Goal: Task Accomplishment & Management: Use online tool/utility

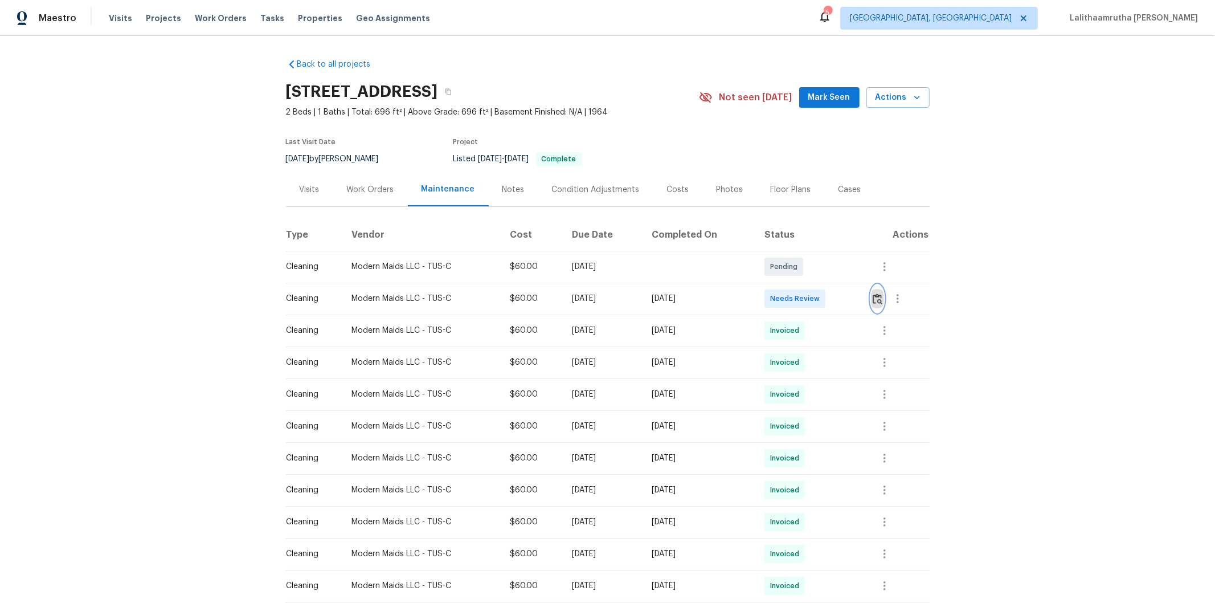
click at [864, 304] on img "button" at bounding box center [878, 298] width 10 height 11
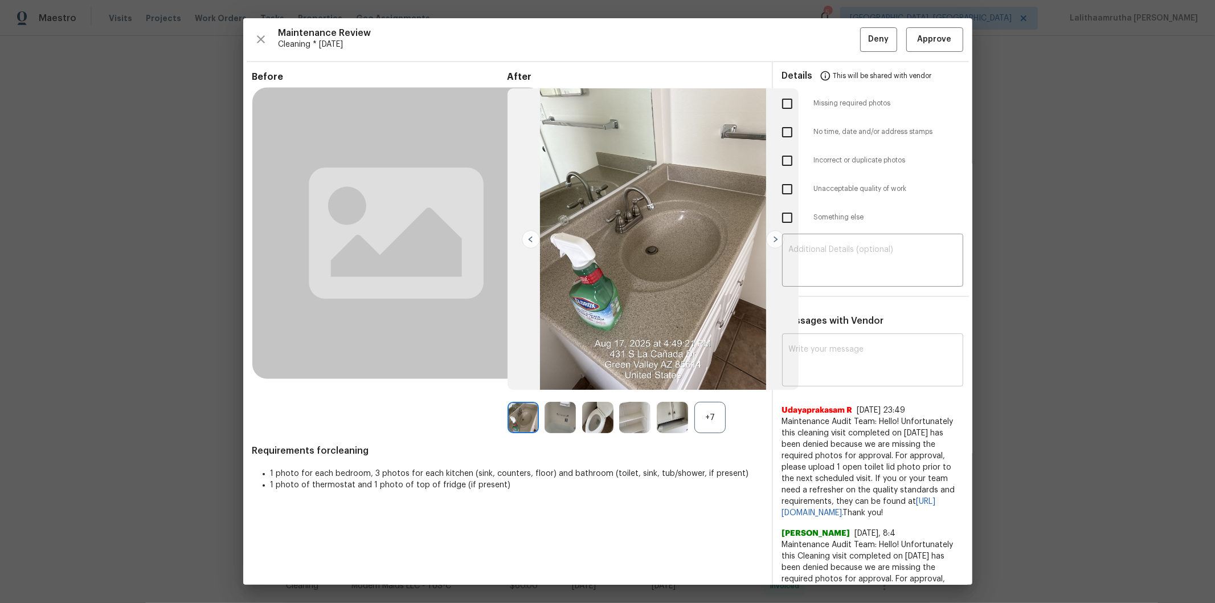
click at [842, 361] on textarea at bounding box center [873, 361] width 168 height 32
paste textarea "Maintenance Audit Team: Hello! Unfortunately, this cleaning visit completed on …"
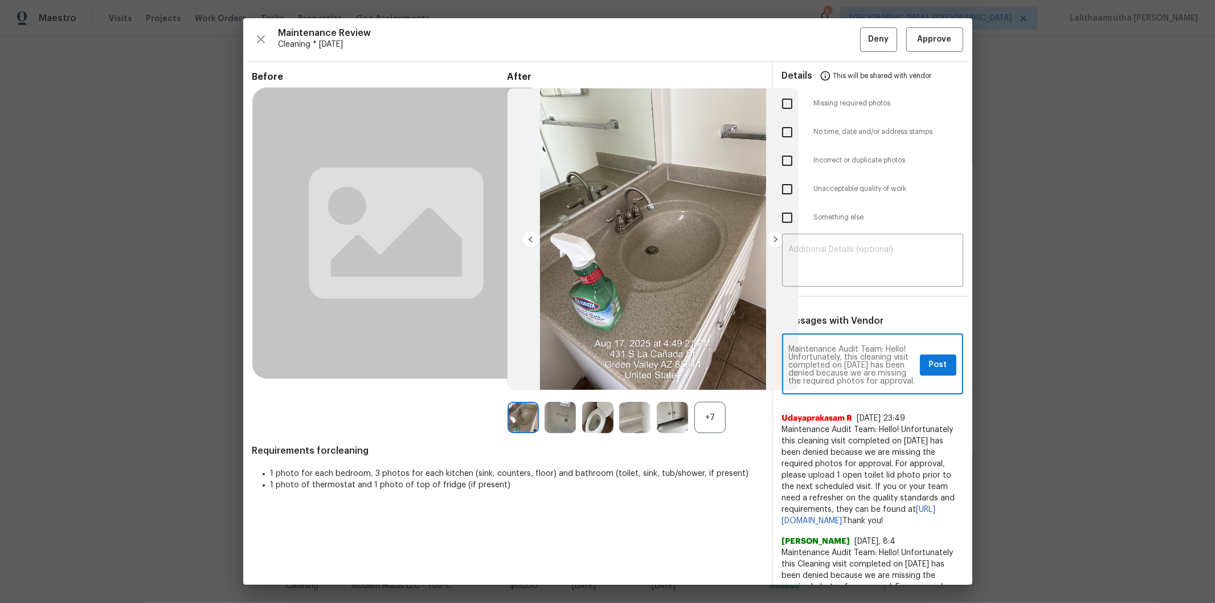
scroll to position [160, 0]
type textarea "Maintenance Audit Team: Hello! Unfortunately, this cleaning visit completed on …"
click at [857, 248] on textarea at bounding box center [873, 262] width 168 height 32
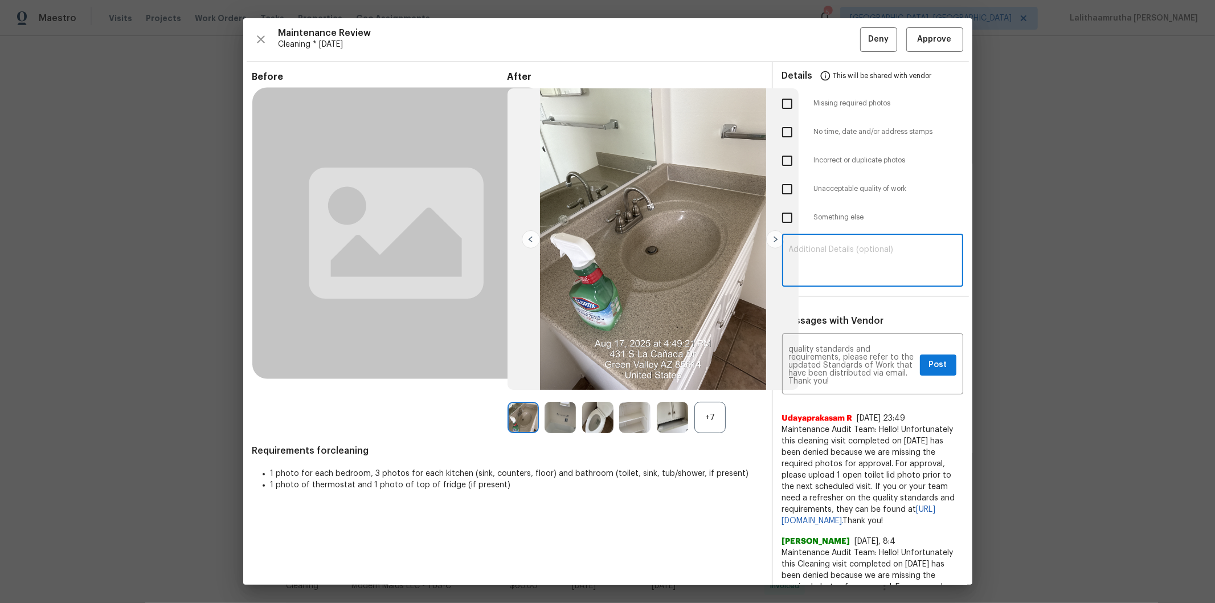
paste textarea "Maintenance Audit Team: Hello! Unfortunately, this cleaning visit completed on …"
type textarea "Maintenance Audit Team: Hello! Unfortunately, this cleaning visit completed on …"
click at [776, 101] on input "checkbox" at bounding box center [788, 104] width 24 height 24
checkbox input "true"
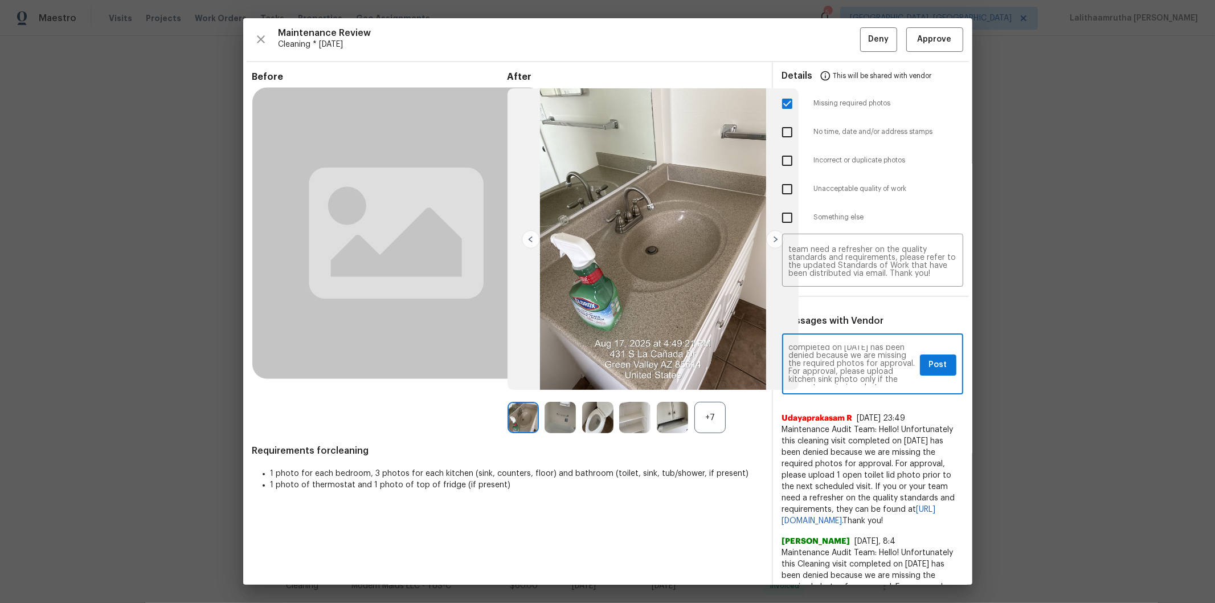
scroll to position [25, 0]
click at [864, 367] on button "Post" at bounding box center [938, 364] width 36 height 21
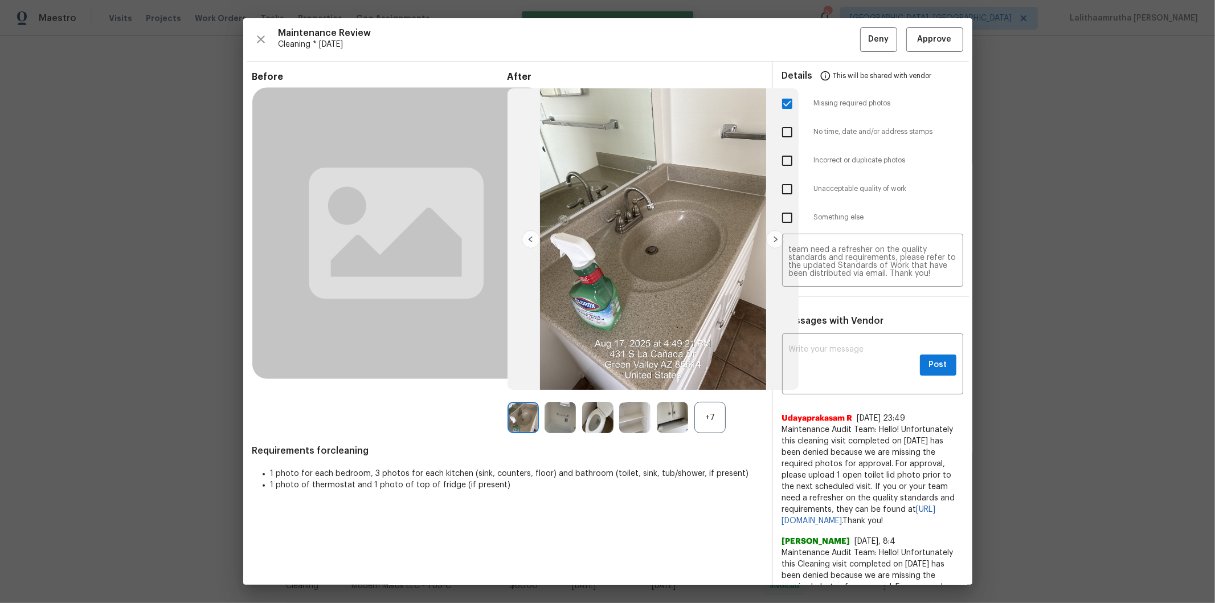
scroll to position [0, 0]
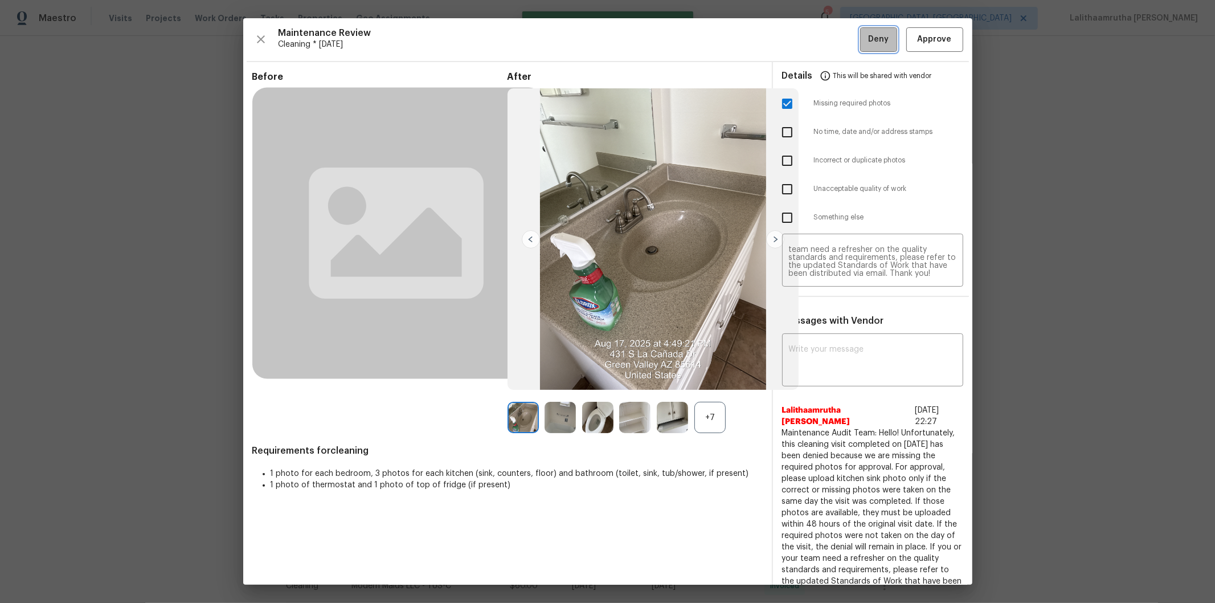
click at [864, 43] on span "Deny" at bounding box center [878, 39] width 21 height 14
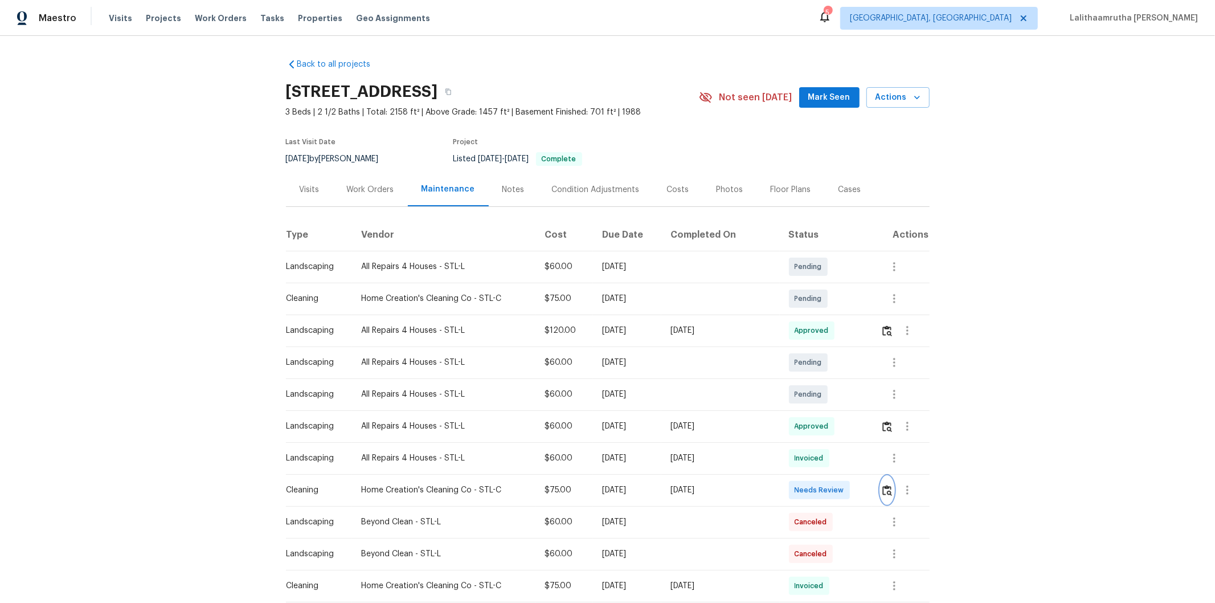
click at [864, 405] on img "button" at bounding box center [888, 490] width 10 height 11
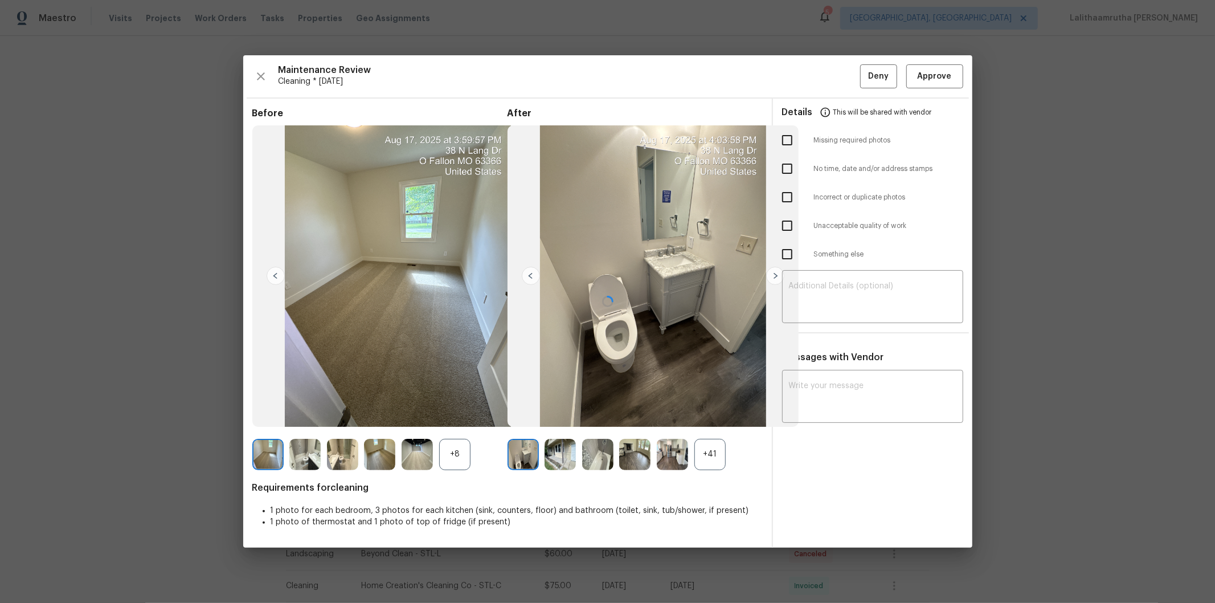
click at [864, 78] on div at bounding box center [607, 301] width 729 height 493
click at [864, 76] on span "Approve" at bounding box center [935, 77] width 34 height 14
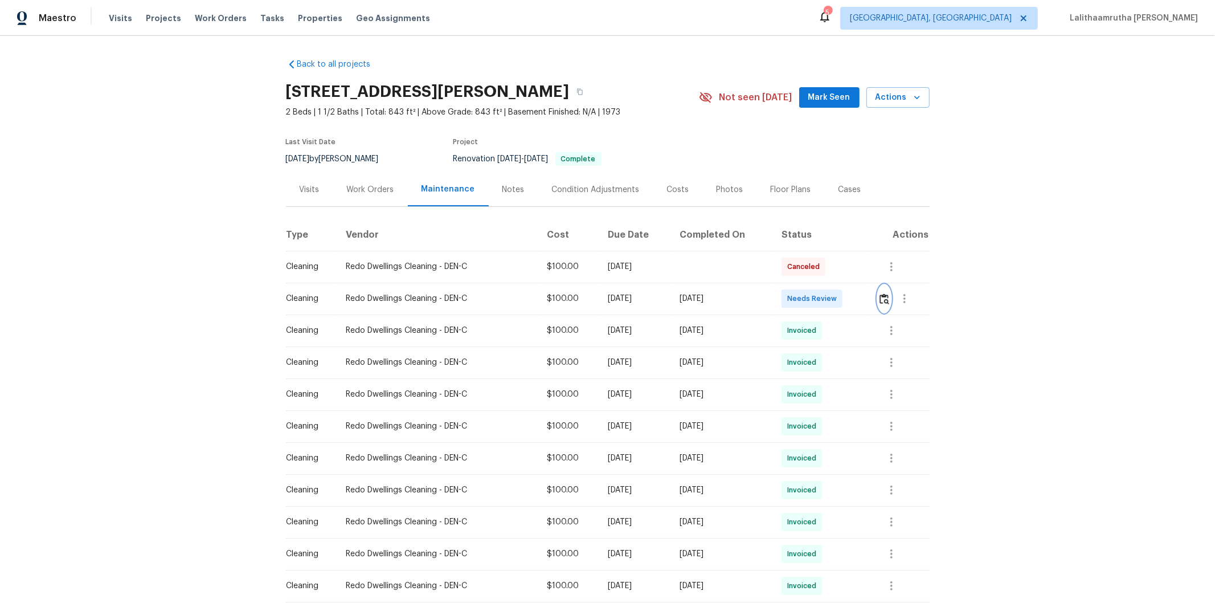
click at [864, 301] on img "button" at bounding box center [885, 298] width 10 height 11
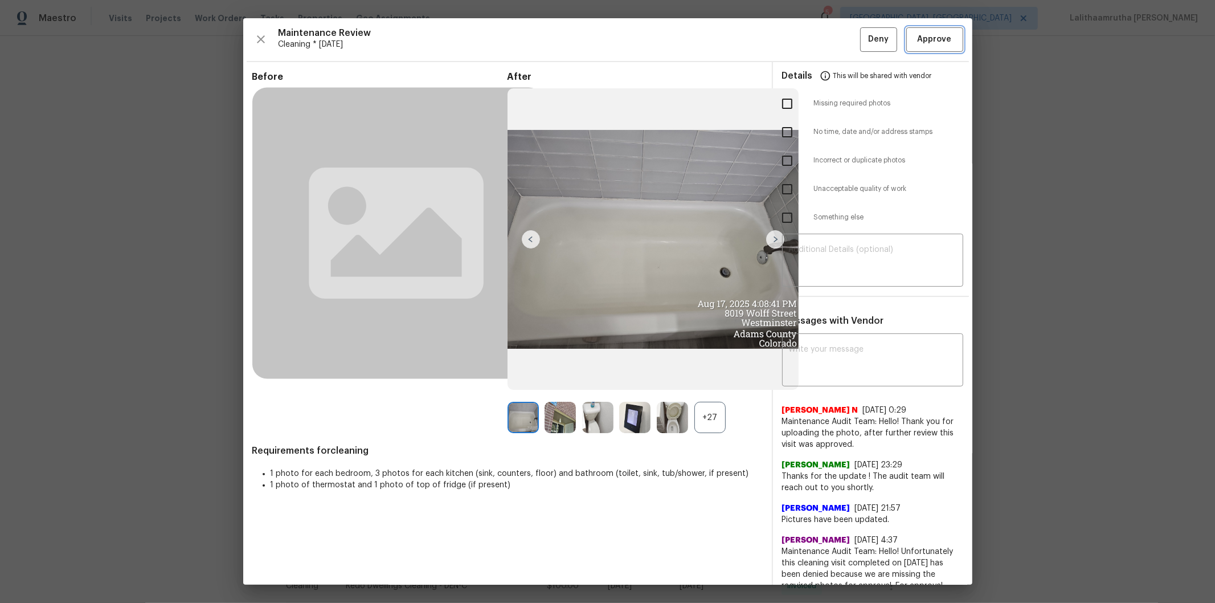
click at [864, 40] on span "Approve" at bounding box center [935, 39] width 34 height 14
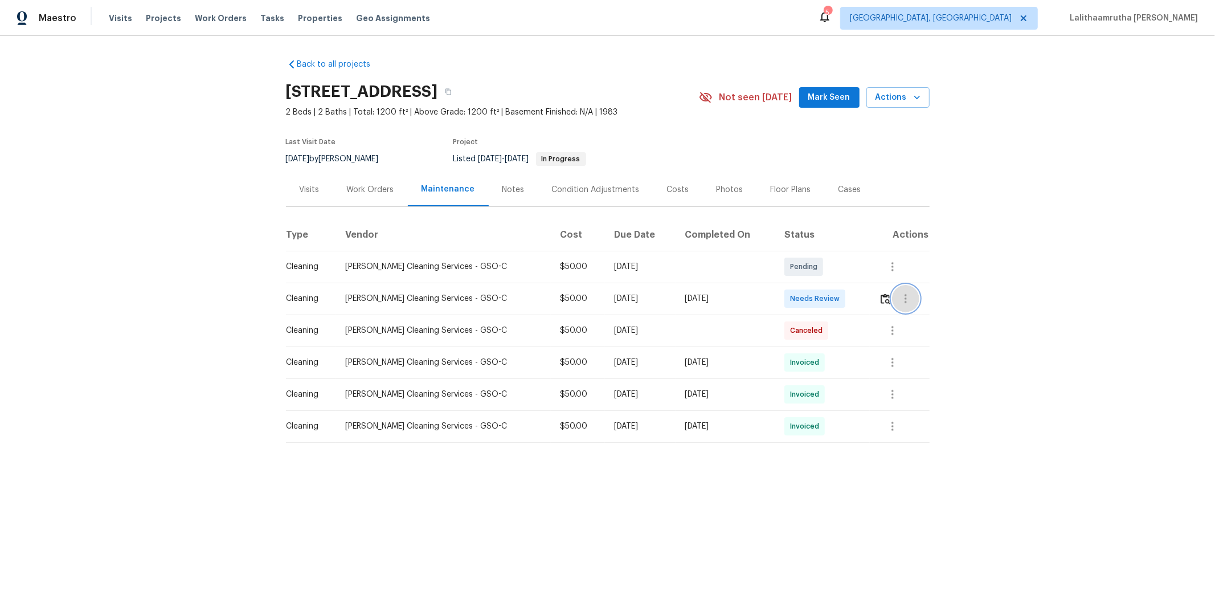
click at [864, 302] on button "button" at bounding box center [905, 298] width 27 height 27
click at [864, 295] on div at bounding box center [607, 301] width 1215 height 603
click at [864, 295] on img "button" at bounding box center [886, 298] width 10 height 11
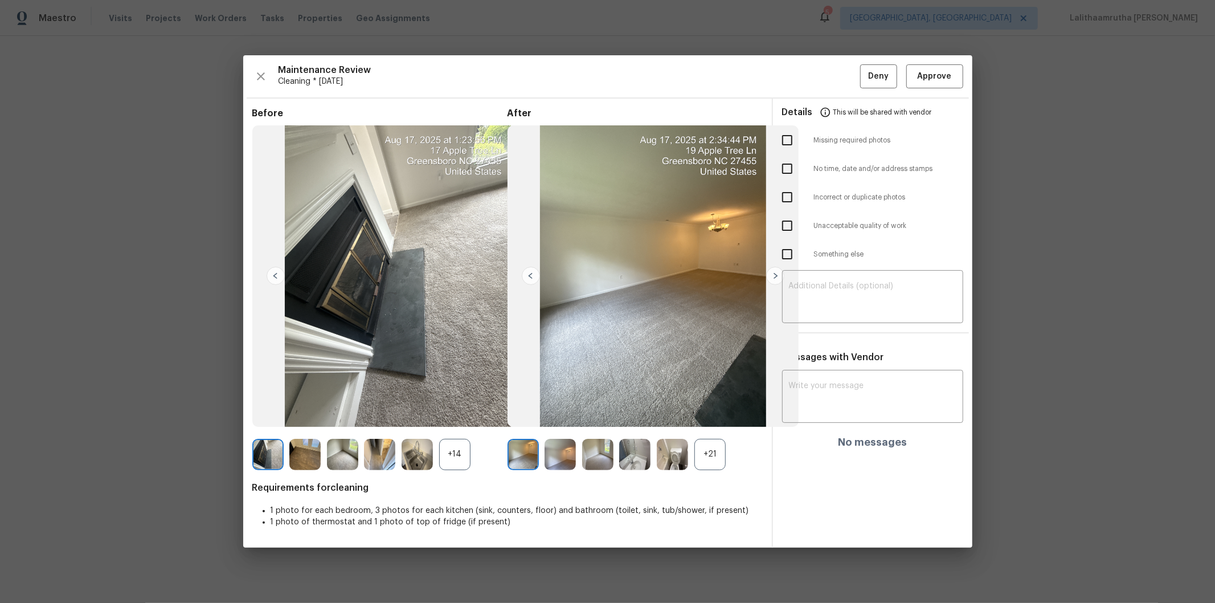
click at [864, 95] on div "Maintenance Review Cleaning * Wed, Aug 13 Deny Approve Before +14 After +21 Req…" at bounding box center [607, 301] width 729 height 493
click at [864, 70] on span "Approve" at bounding box center [935, 77] width 34 height 14
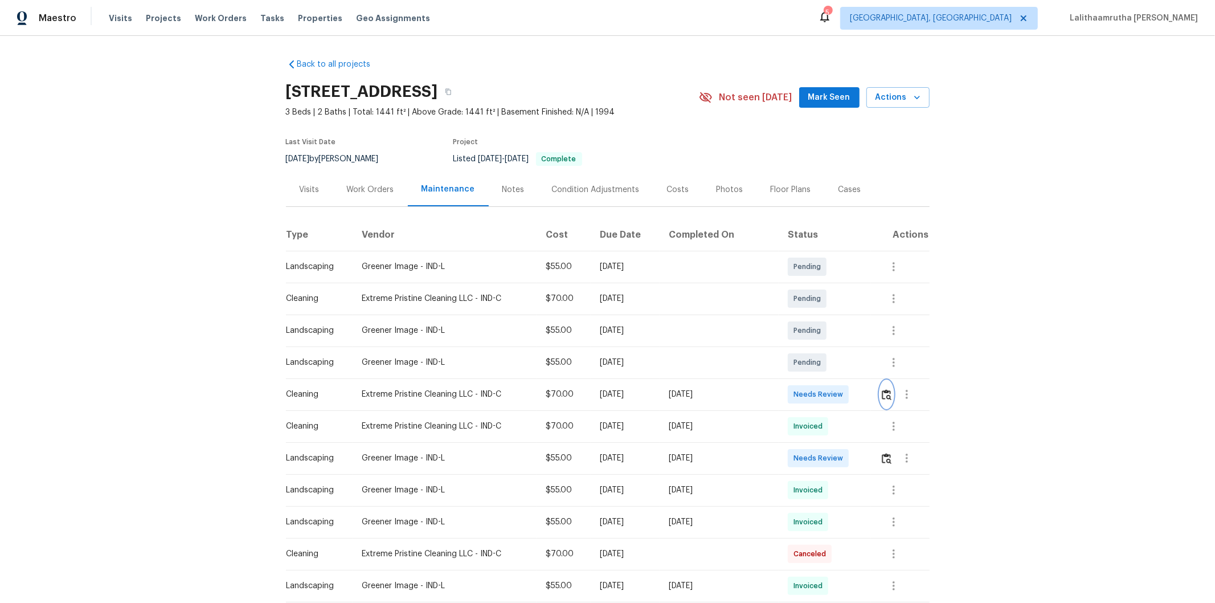
click at [864, 397] on button "button" at bounding box center [886, 394] width 13 height 27
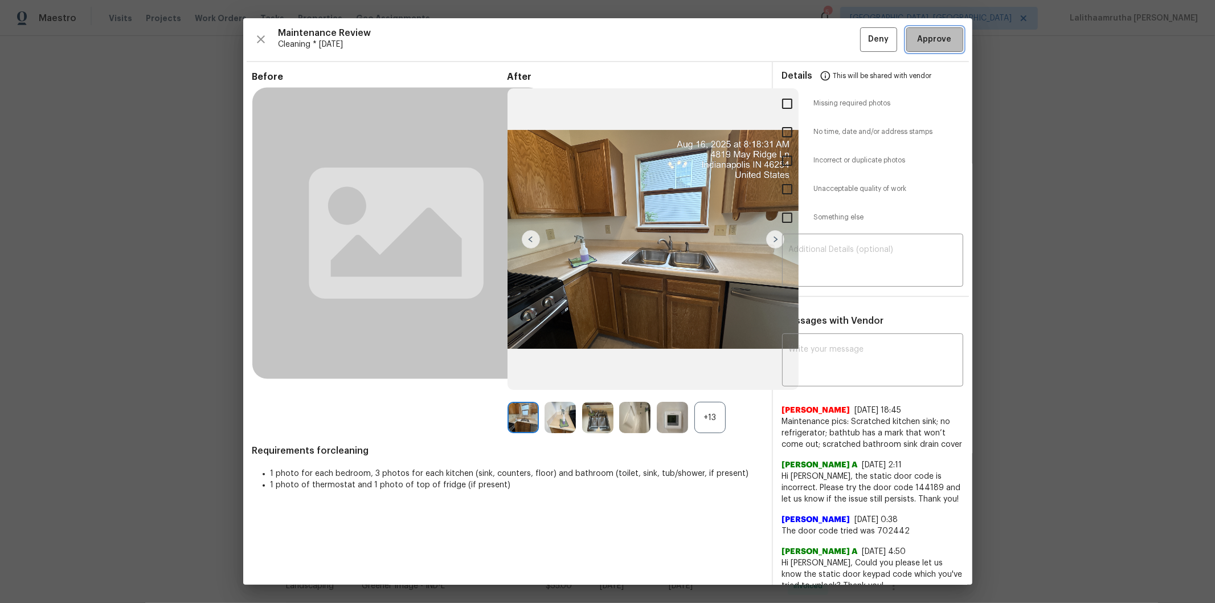
click at [864, 40] on span "Approve" at bounding box center [935, 39] width 34 height 14
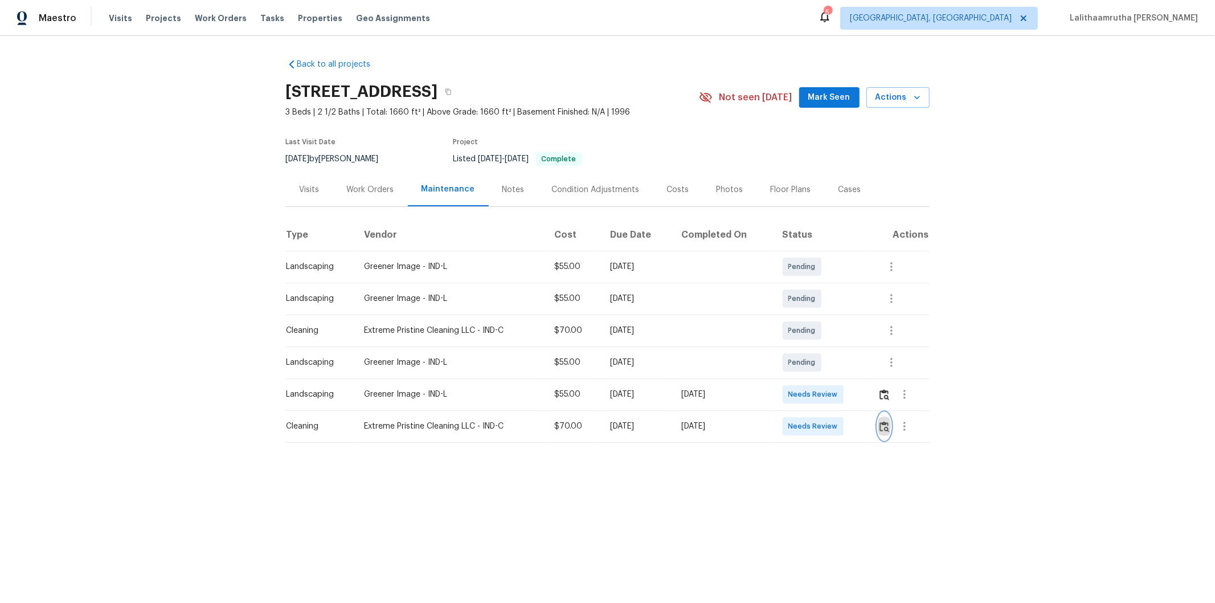
click at [864, 405] on img "button" at bounding box center [885, 426] width 10 height 11
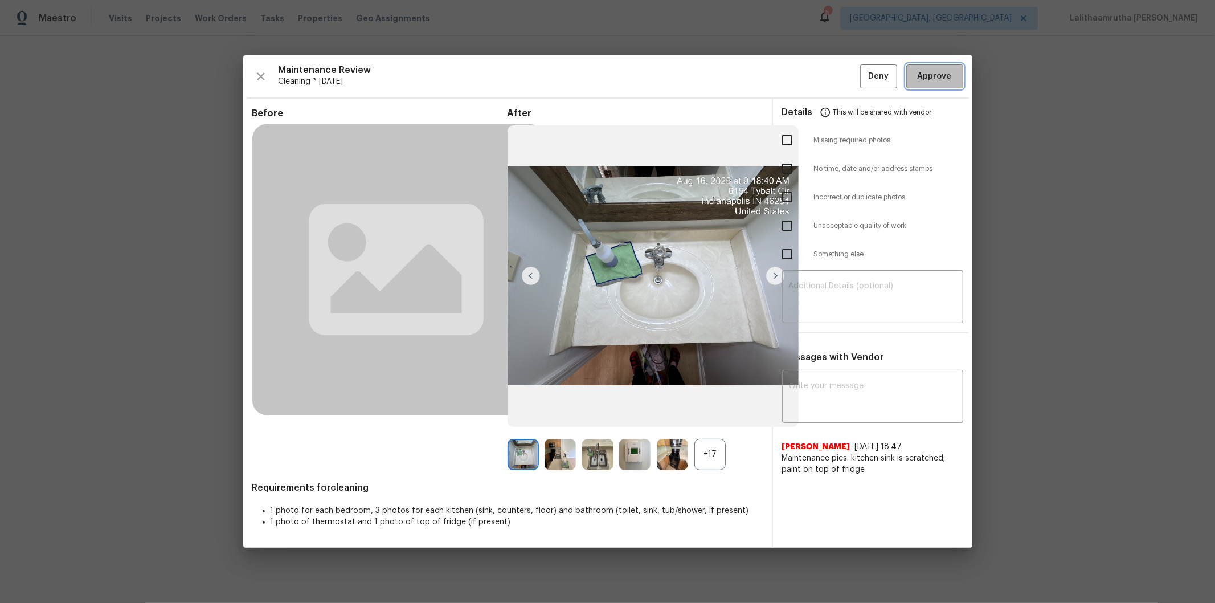
click at [864, 76] on span "Approve" at bounding box center [935, 77] width 34 height 14
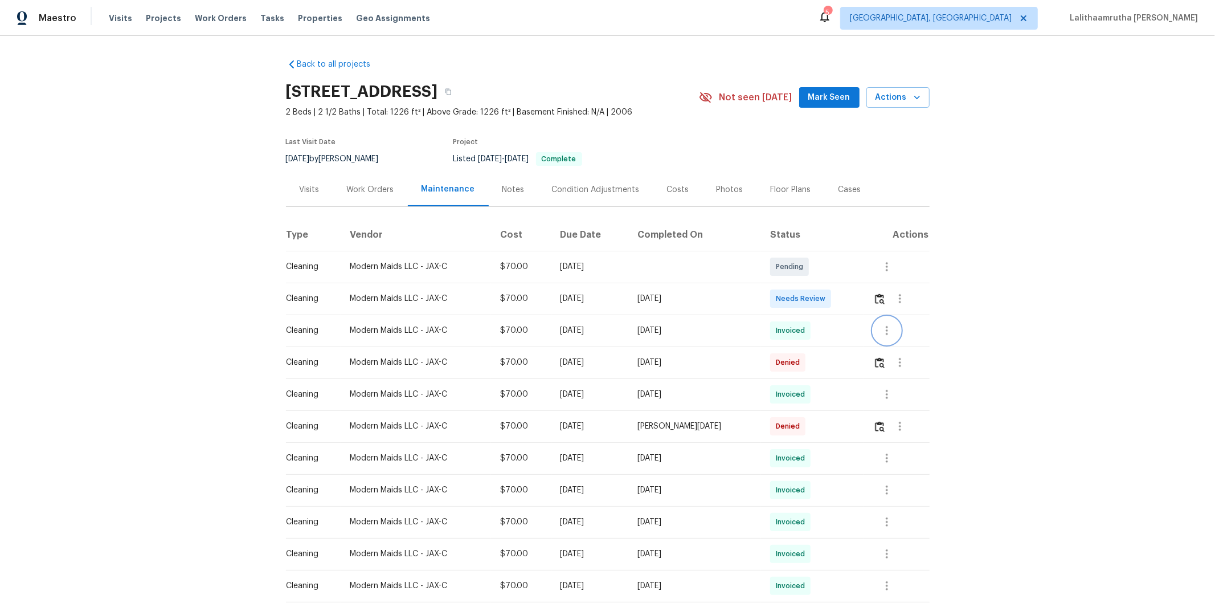
click at [864, 337] on icon "button" at bounding box center [887, 331] width 14 height 14
click at [864, 357] on li "View details" at bounding box center [910, 361] width 80 height 19
click at [864, 305] on div at bounding box center [607, 301] width 1215 height 603
click at [864, 304] on img "button" at bounding box center [880, 298] width 10 height 11
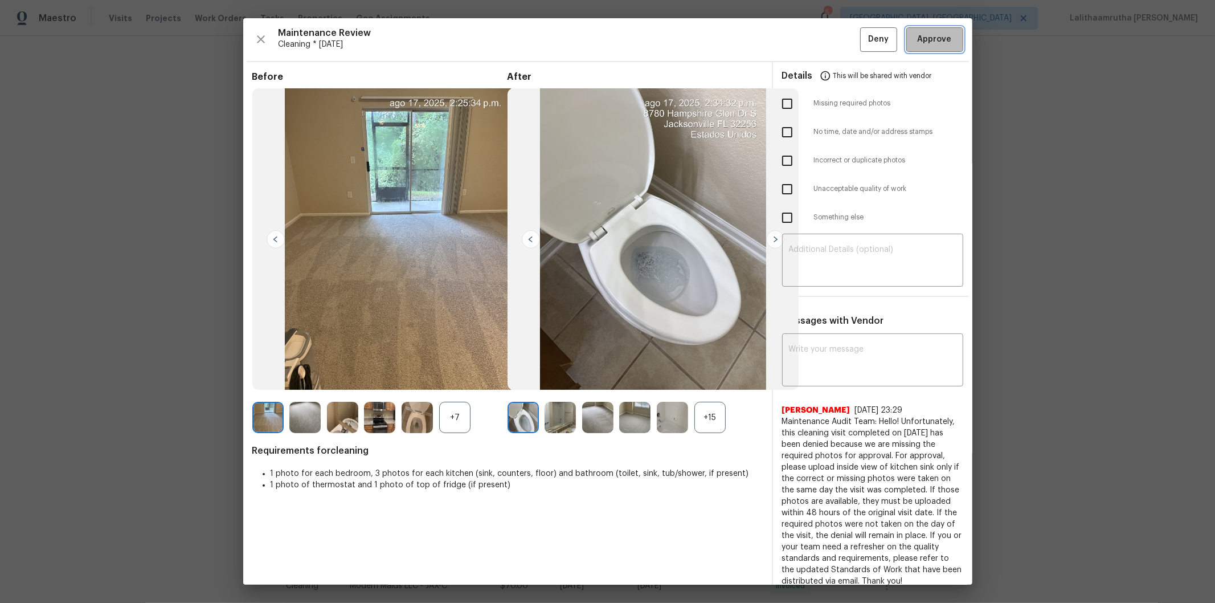
click at [864, 43] on span "Approve" at bounding box center [935, 39] width 34 height 14
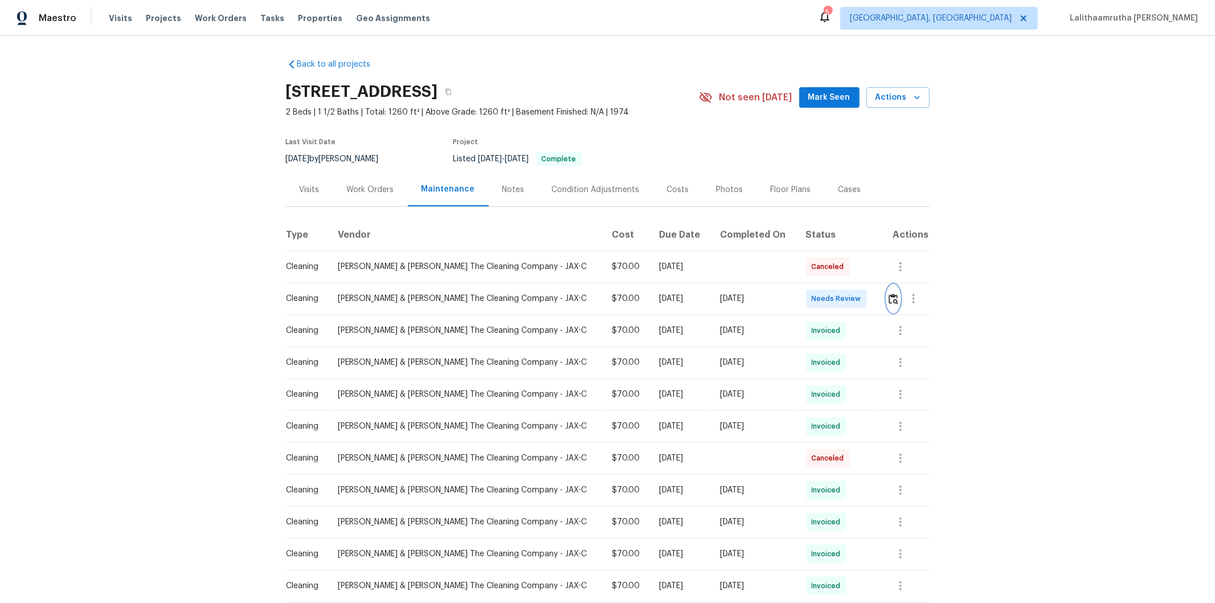
click at [864, 303] on img "button" at bounding box center [894, 298] width 10 height 11
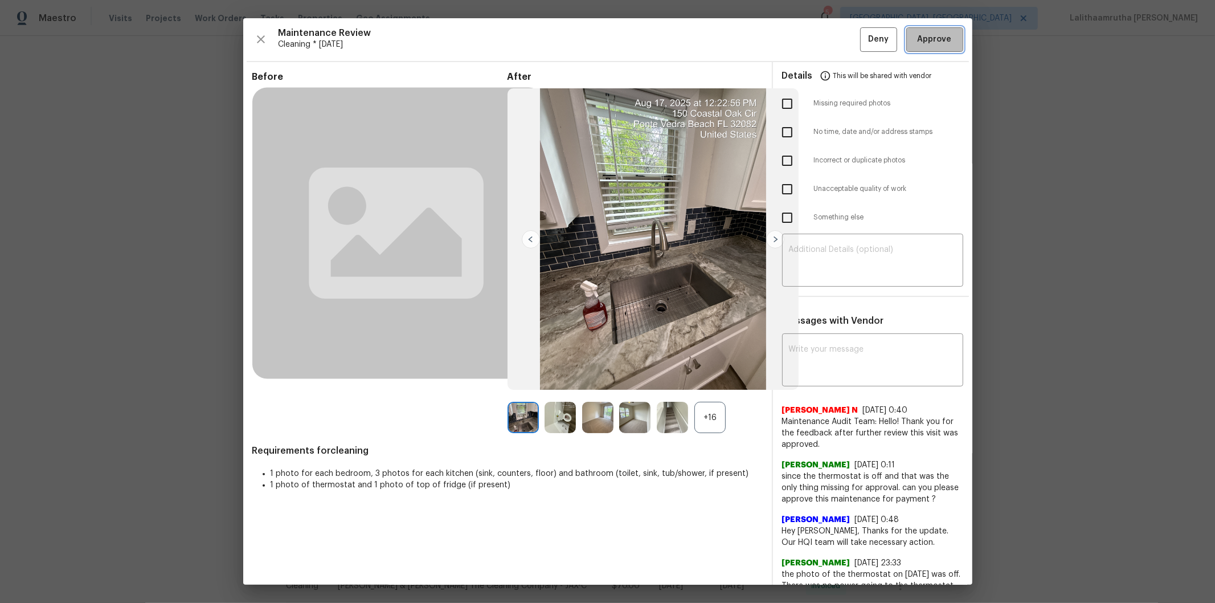
click at [864, 48] on button "Approve" at bounding box center [935, 39] width 57 height 25
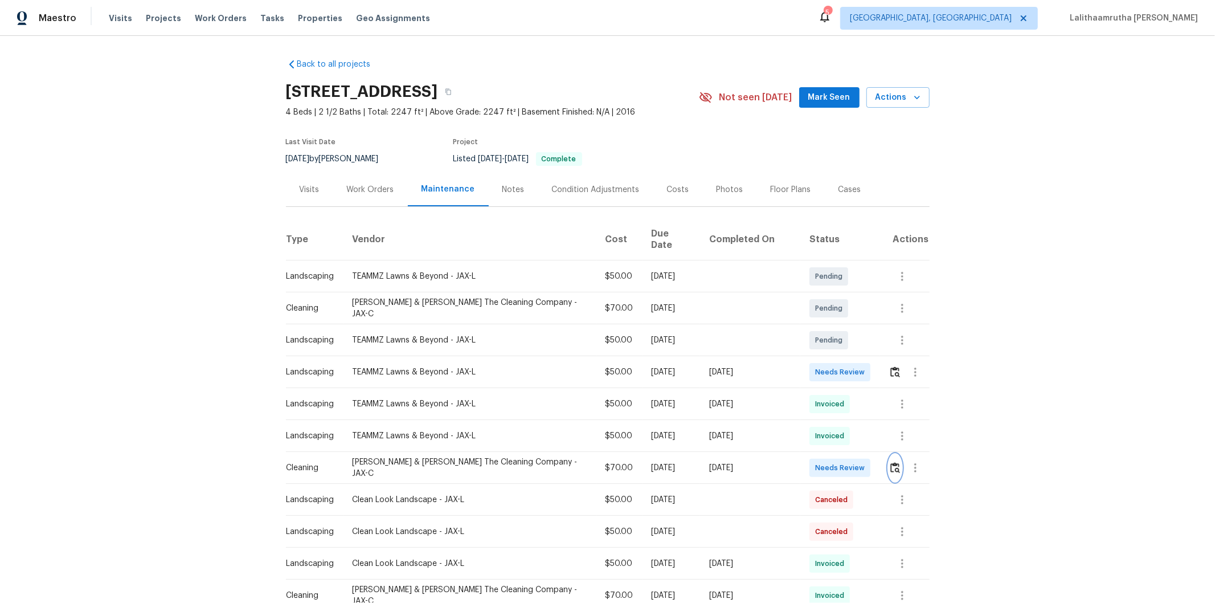
click at [864, 405] on img "button" at bounding box center [896, 467] width 10 height 11
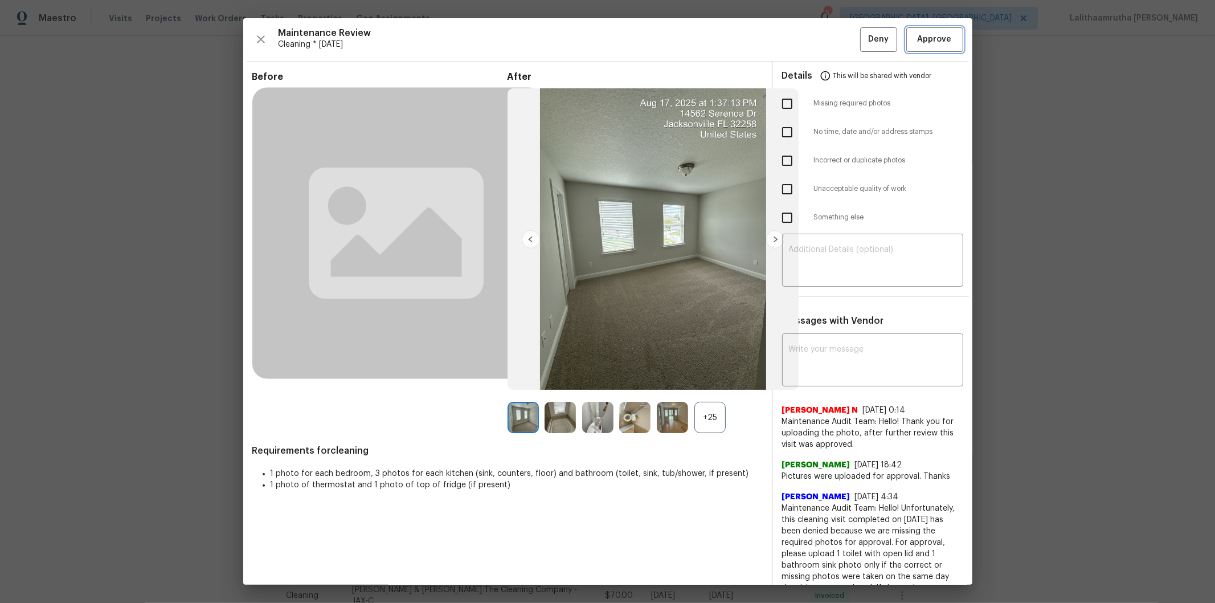
click at [864, 30] on button "Approve" at bounding box center [935, 39] width 57 height 25
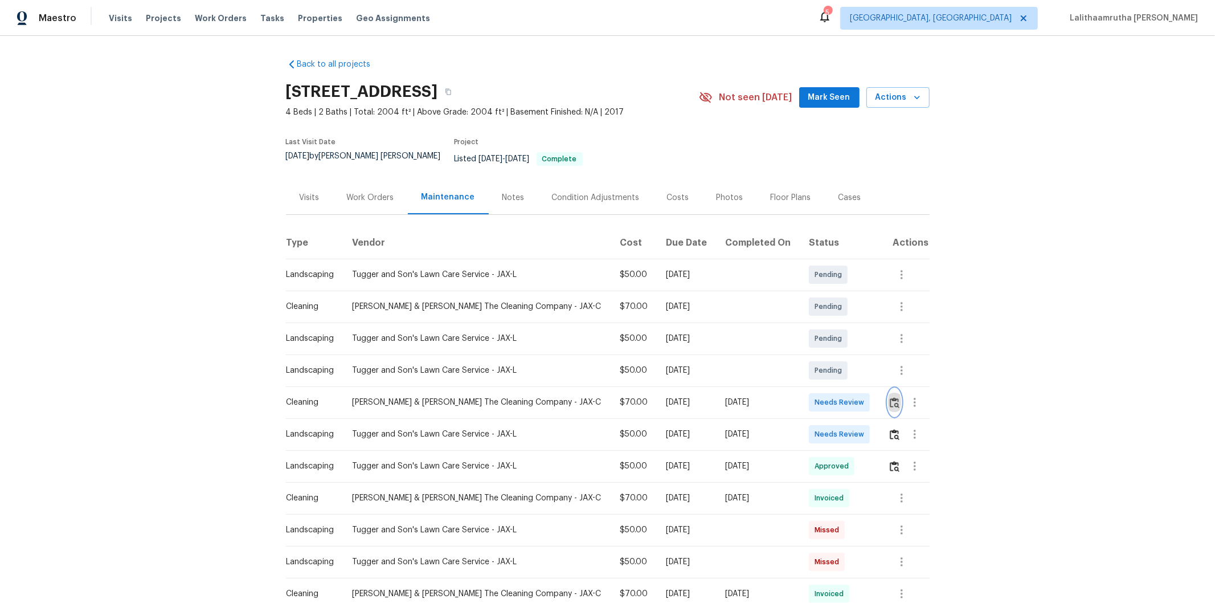
click at [864, 397] on img "button" at bounding box center [895, 402] width 10 height 11
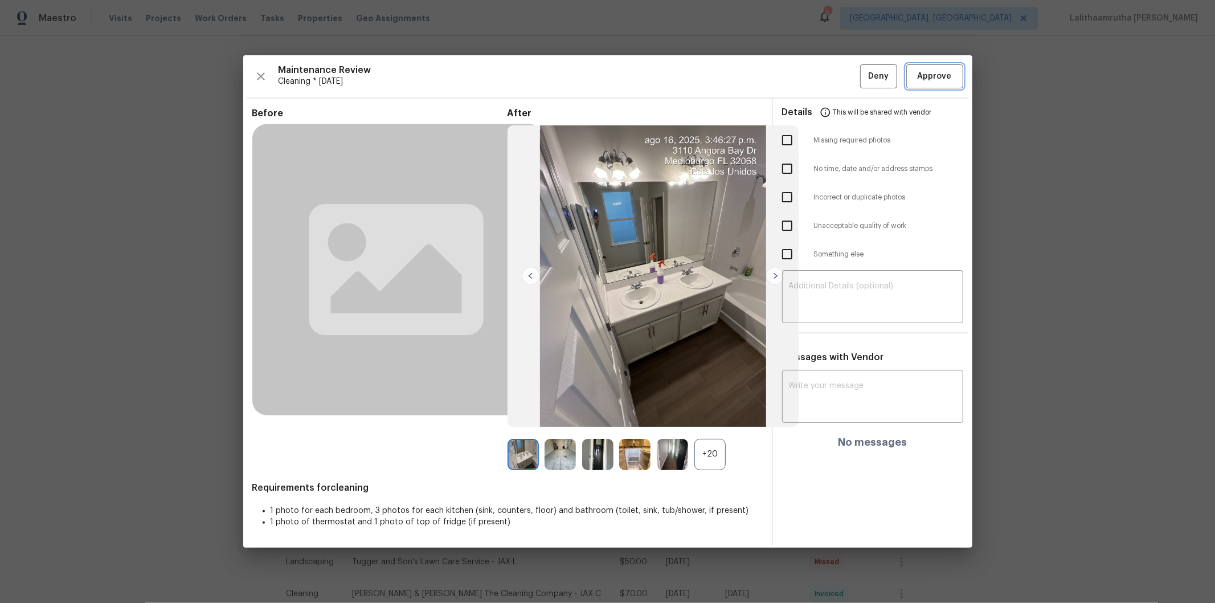
click at [864, 66] on button "Approve" at bounding box center [935, 76] width 57 height 25
